Goal: Task Accomplishment & Management: Use online tool/utility

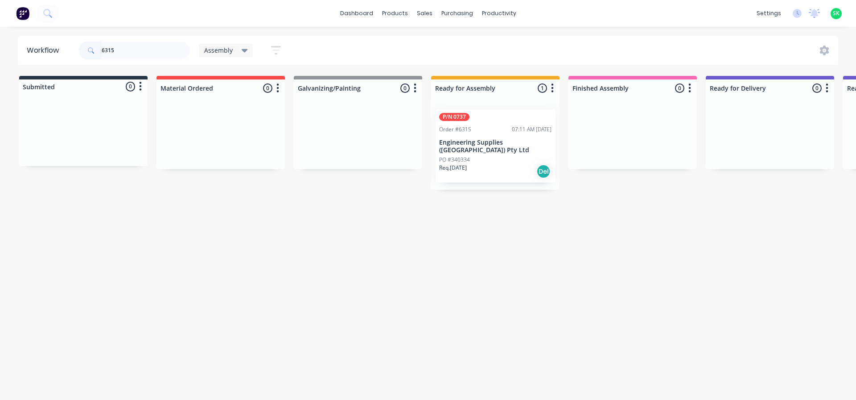
type input "6315"
click at [487, 137] on div "P/N 0737 Order #6315 07:11 AM 19/09/25 Engineering Supplies (WA) Pty Ltd PO #34…" at bounding box center [496, 145] width 120 height 73
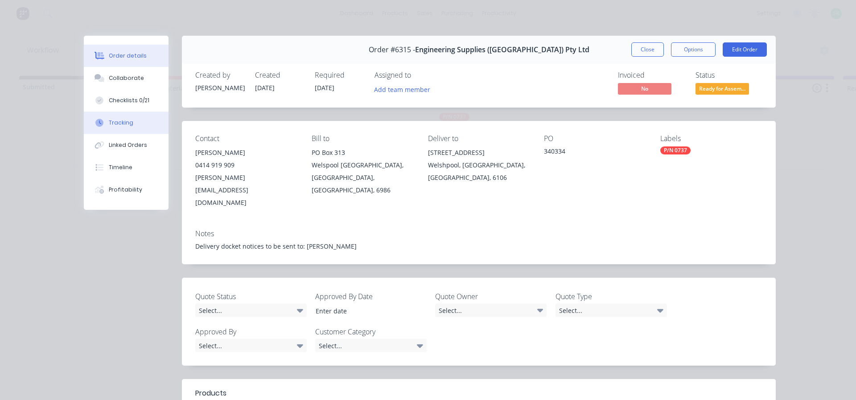
click at [115, 119] on div "Tracking" at bounding box center [121, 123] width 25 height 8
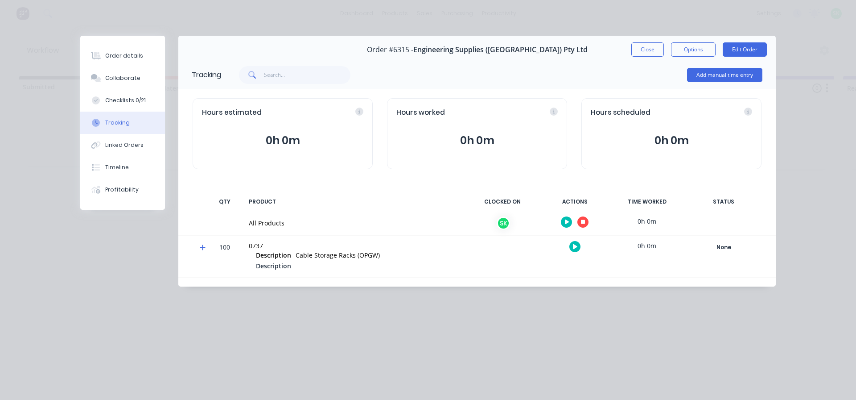
click at [569, 223] on icon "button" at bounding box center [567, 222] width 4 height 6
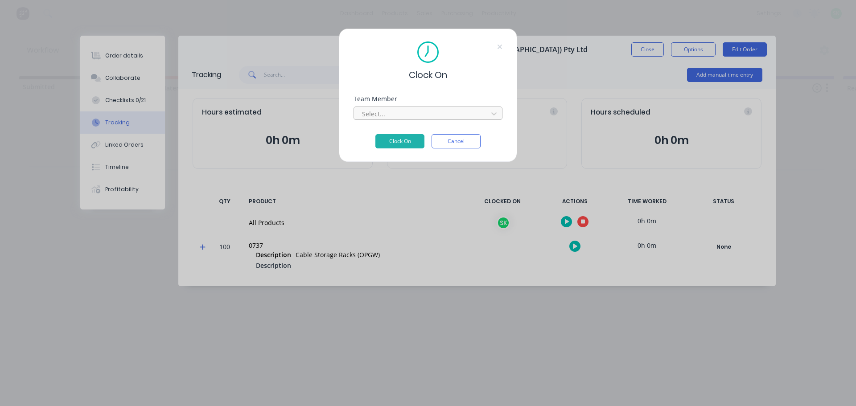
click at [410, 113] on div at bounding box center [422, 113] width 122 height 11
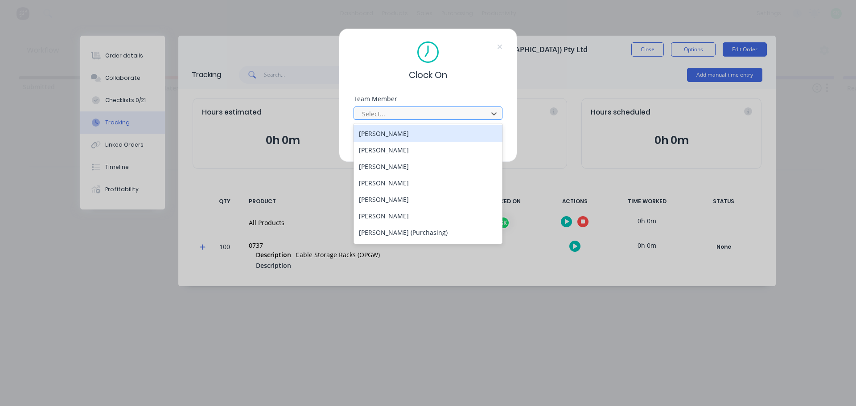
type input "c"
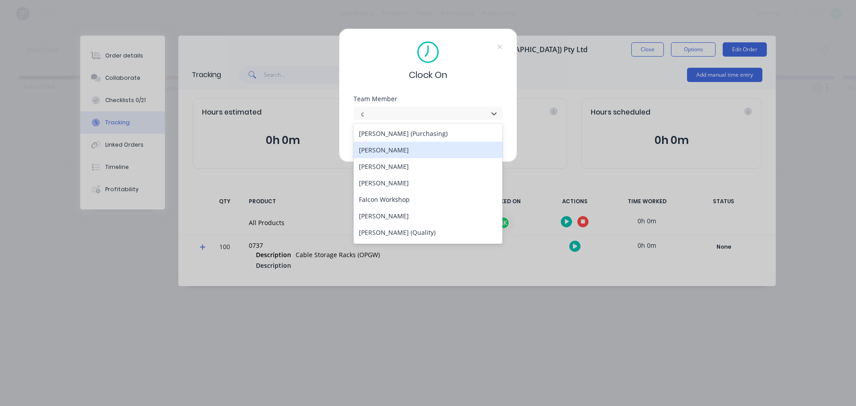
click at [404, 146] on div "[PERSON_NAME]" at bounding box center [428, 150] width 149 height 17
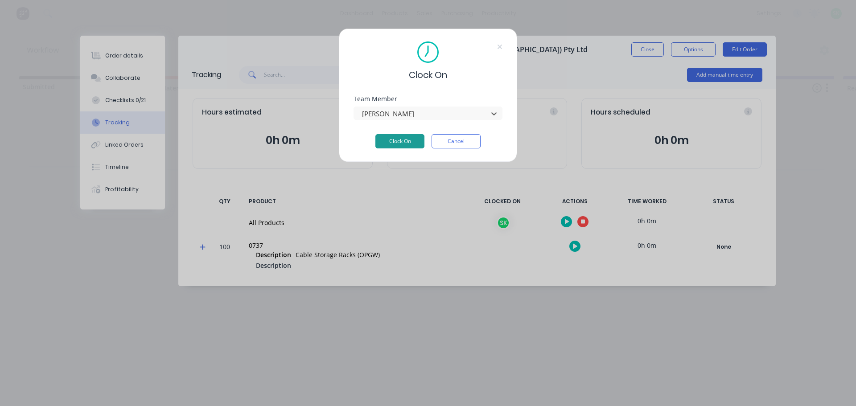
click at [402, 142] on button "Clock On" at bounding box center [400, 141] width 49 height 14
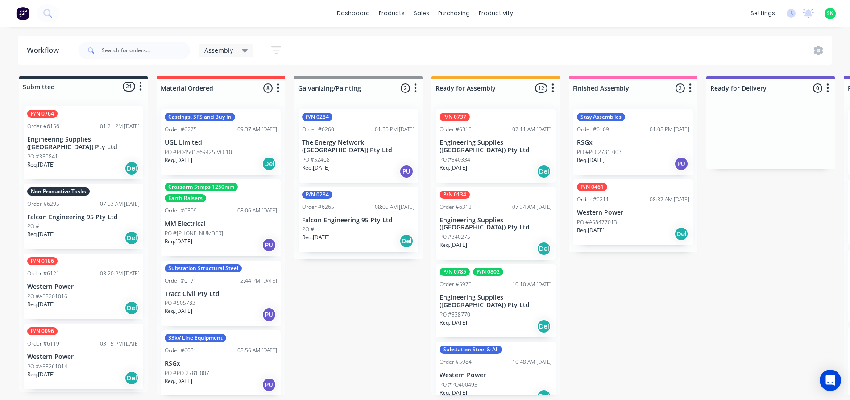
click at [97, 214] on div "Non Productive Tasks Order #6295 07:53 AM [DATE] Falcon Engineering 95 Pty Ltd …" at bounding box center [84, 217] width 120 height 66
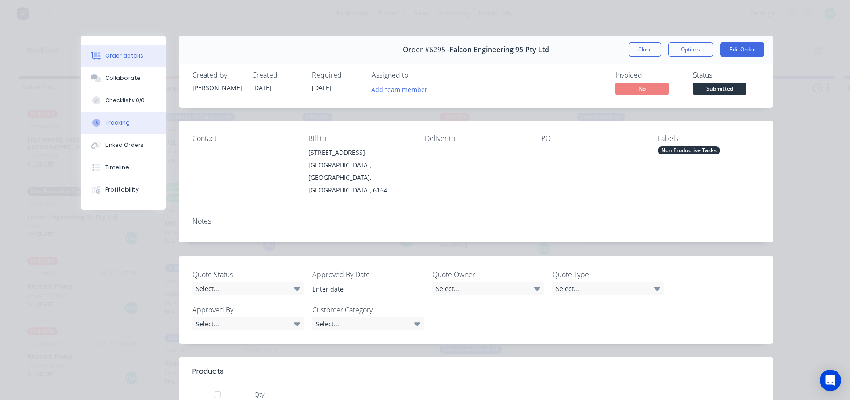
click at [124, 118] on button "Tracking" at bounding box center [123, 123] width 85 height 22
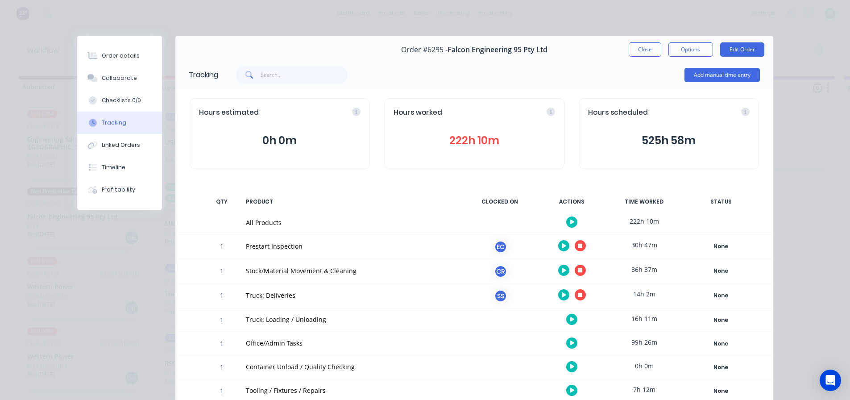
click at [578, 269] on icon "button" at bounding box center [580, 270] width 4 height 4
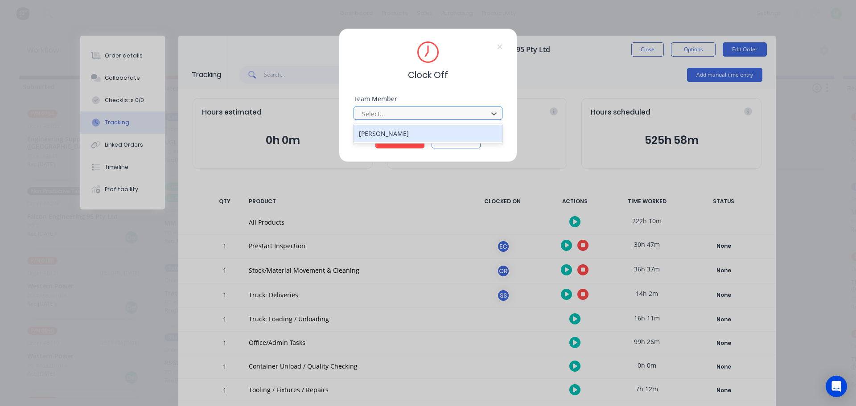
click at [423, 116] on div at bounding box center [422, 113] width 122 height 11
drag, startPoint x: 415, startPoint y: 127, endPoint x: 409, endPoint y: 135, distance: 9.8
click at [415, 128] on div "[PERSON_NAME]" at bounding box center [428, 133] width 149 height 17
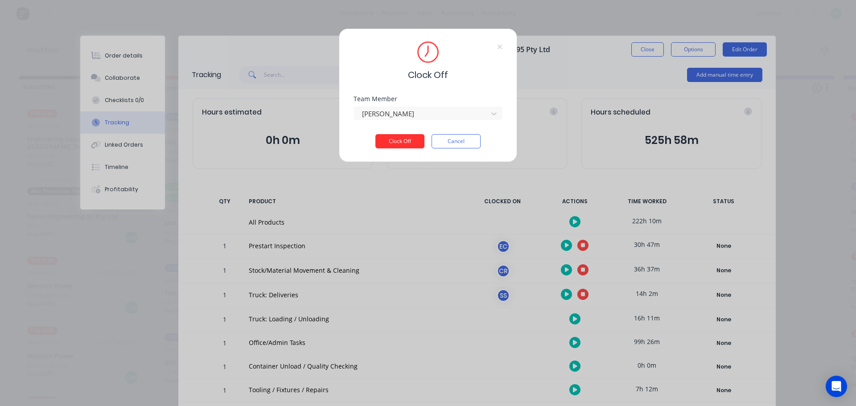
click at [407, 140] on button "Clock Off" at bounding box center [400, 141] width 49 height 14
